Goal: Information Seeking & Learning: Learn about a topic

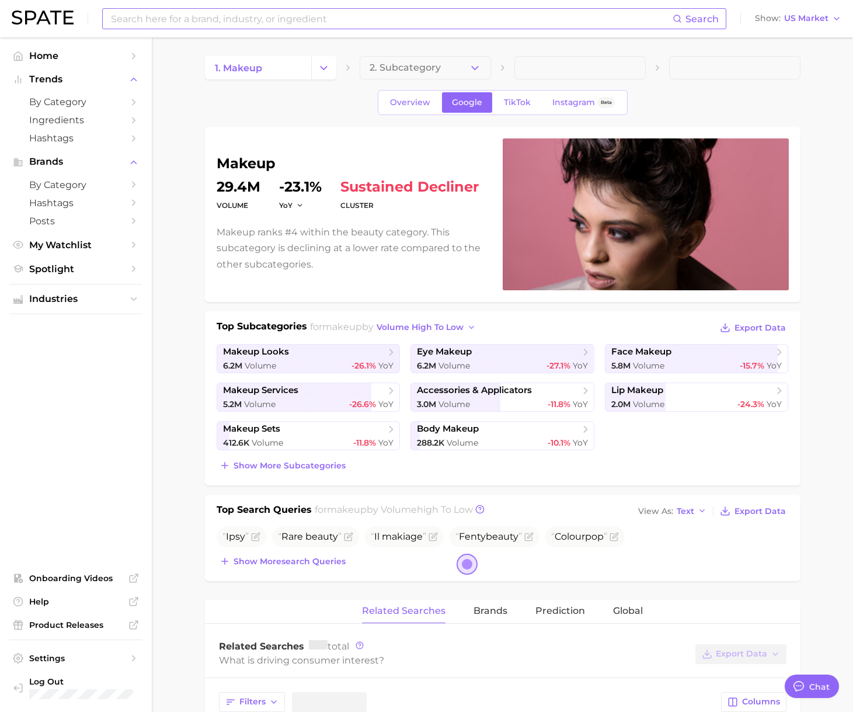
click at [192, 15] on input at bounding box center [391, 19] width 563 height 20
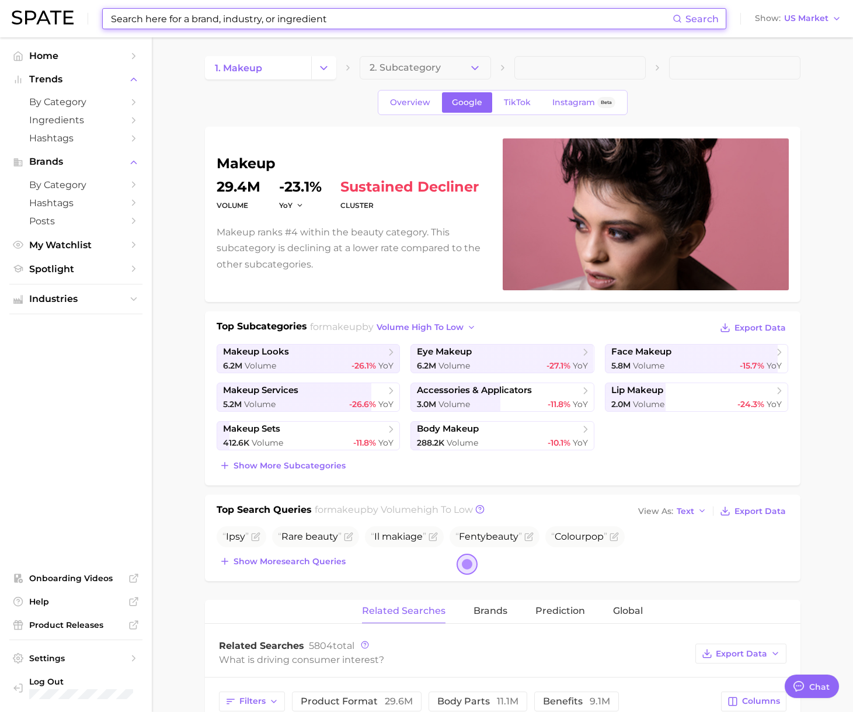
type textarea "x"
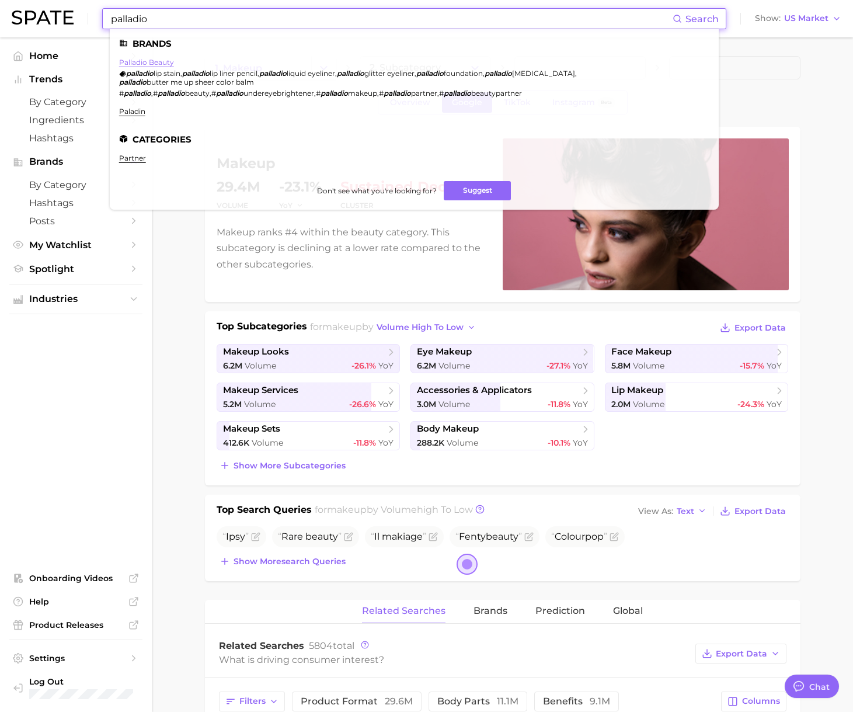
type input "palladio"
click at [151, 61] on link "palladio beauty" at bounding box center [146, 62] width 55 height 9
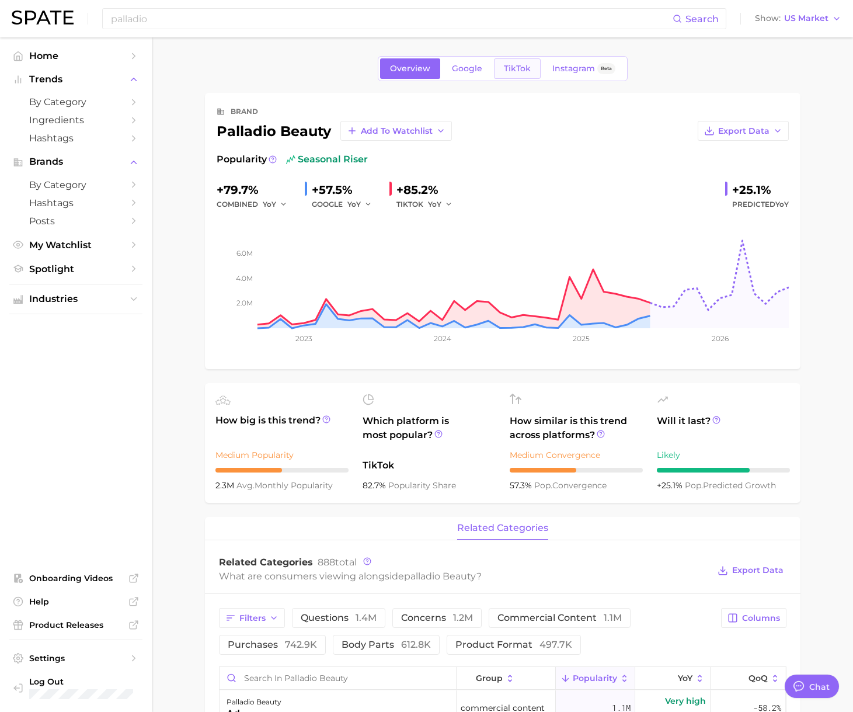
click at [518, 67] on span "TikTok" at bounding box center [517, 69] width 27 height 10
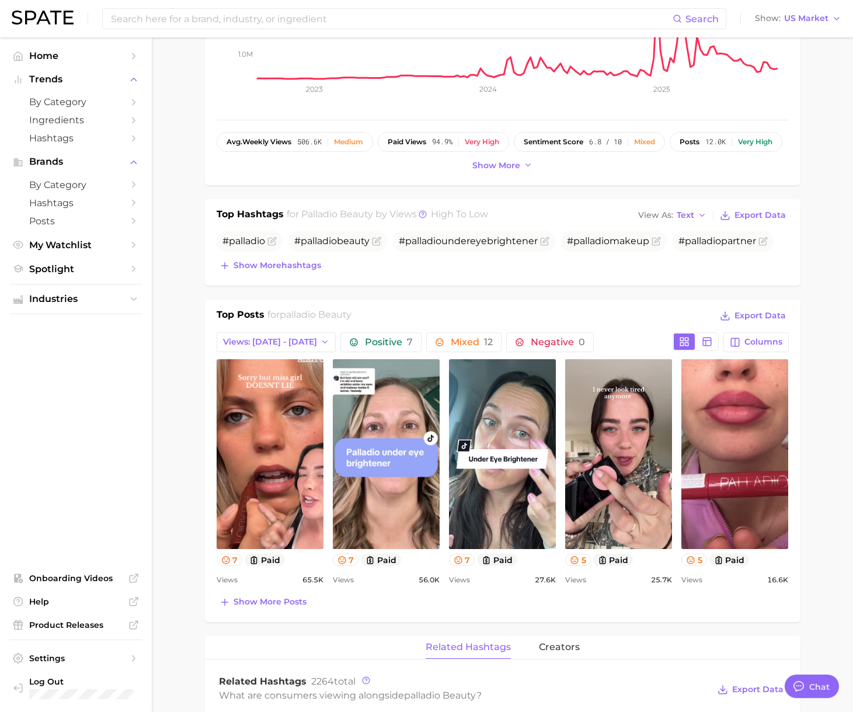
scroll to position [304, 0]
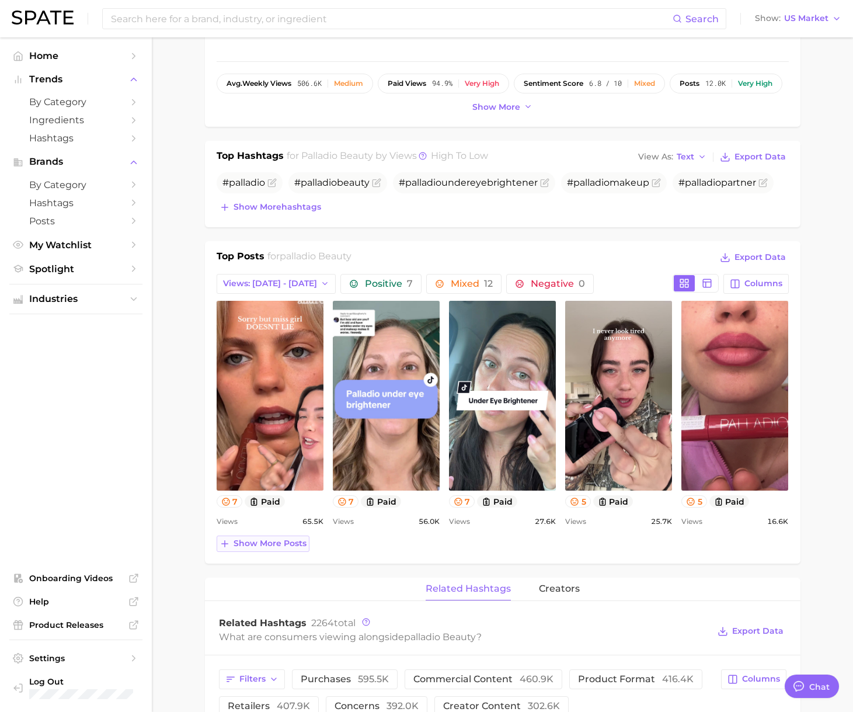
click at [260, 549] on button "Show more posts" at bounding box center [263, 543] width 93 height 16
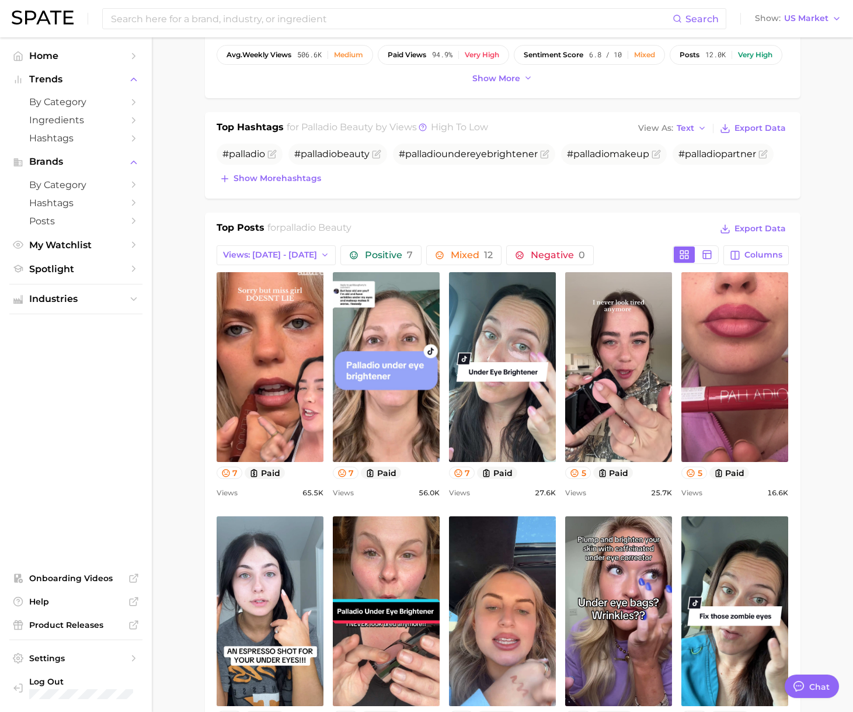
scroll to position [488, 0]
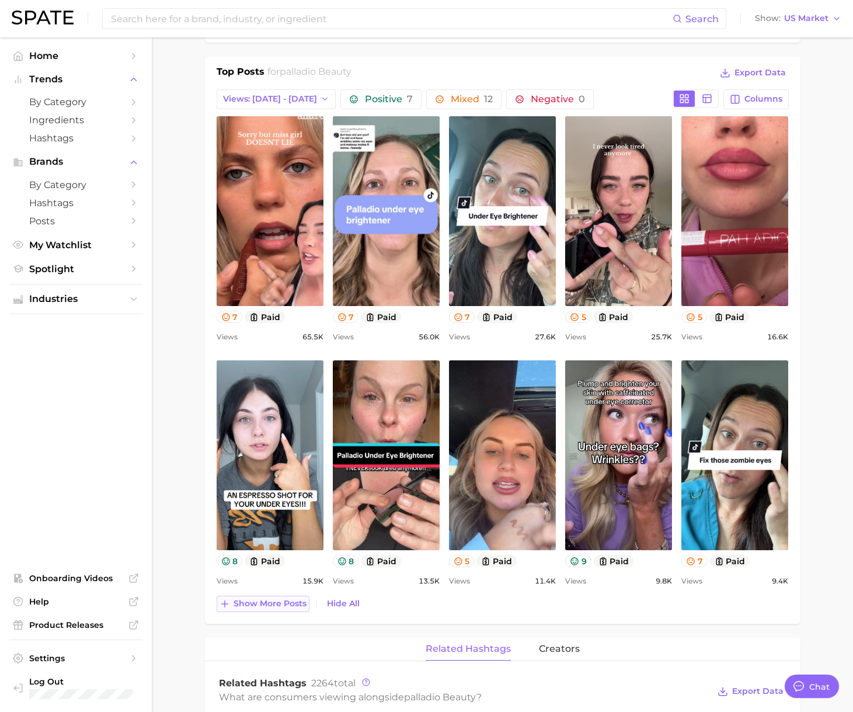
click at [243, 600] on span "Show more posts" at bounding box center [270, 603] width 73 height 10
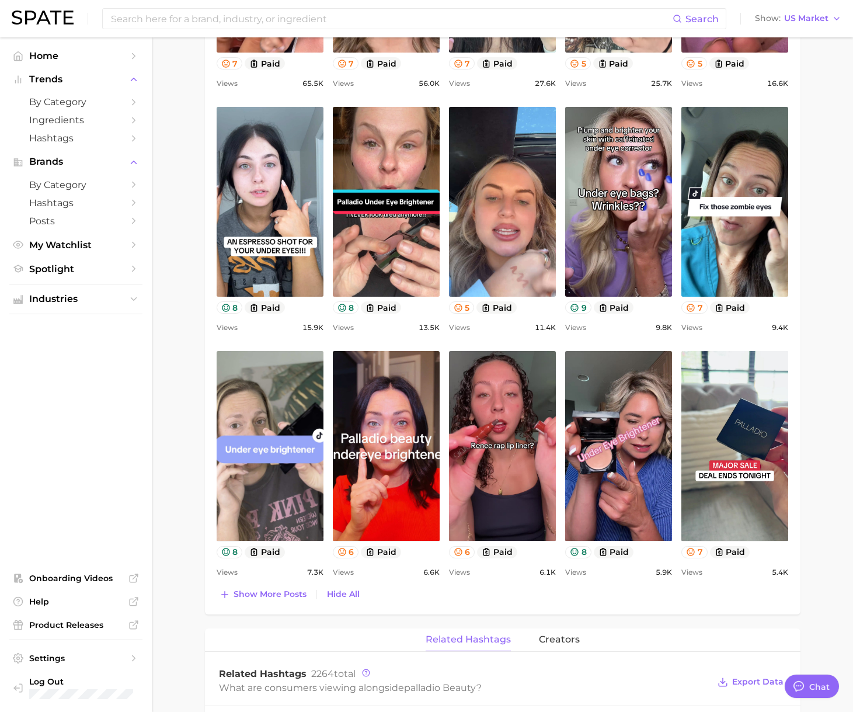
scroll to position [744, 0]
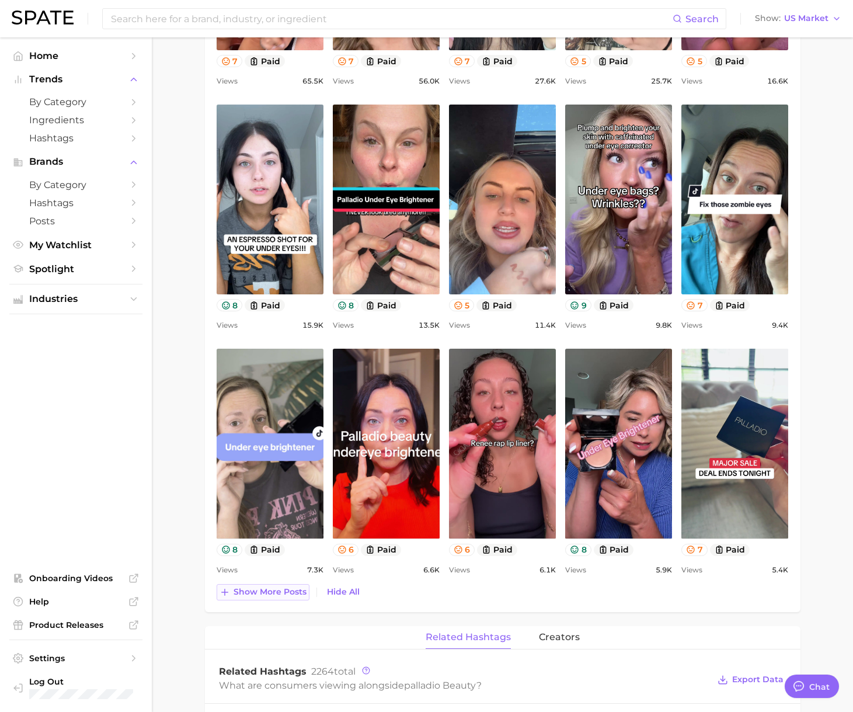
click at [234, 596] on span "Show more posts" at bounding box center [270, 592] width 73 height 10
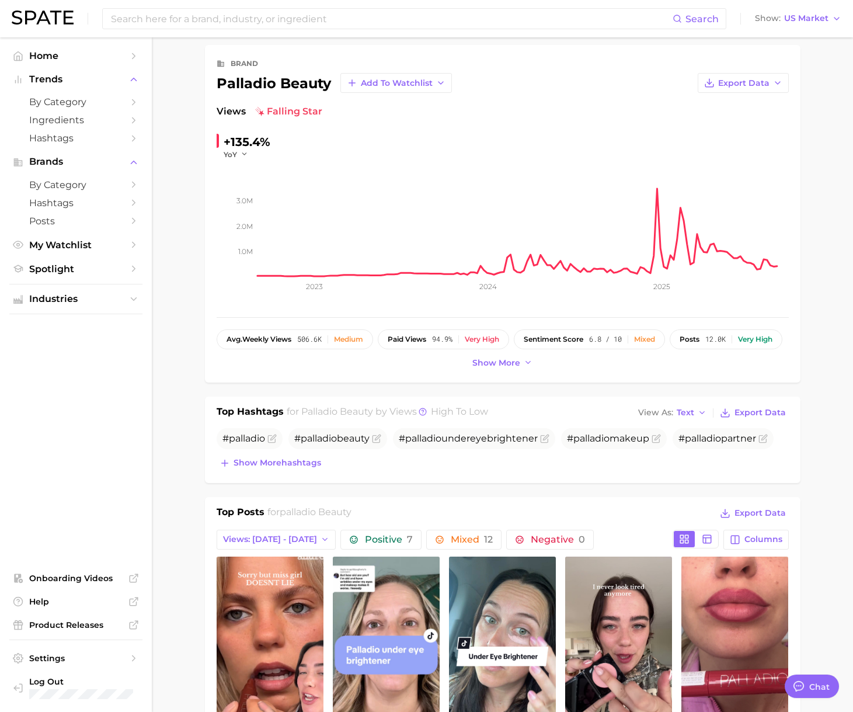
scroll to position [0, 0]
